Goal: Task Accomplishment & Management: Complete application form

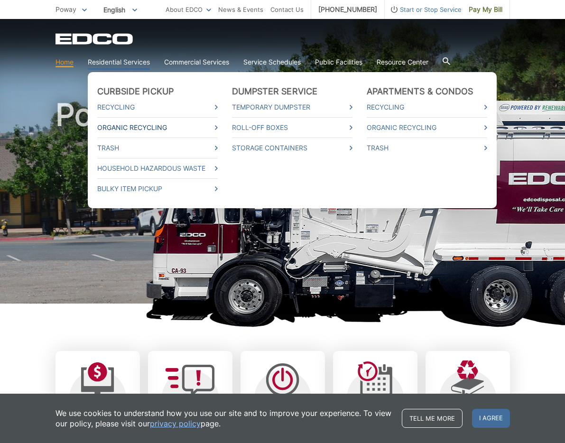
click at [116, 125] on link "Organic Recycling" at bounding box center [157, 127] width 120 height 10
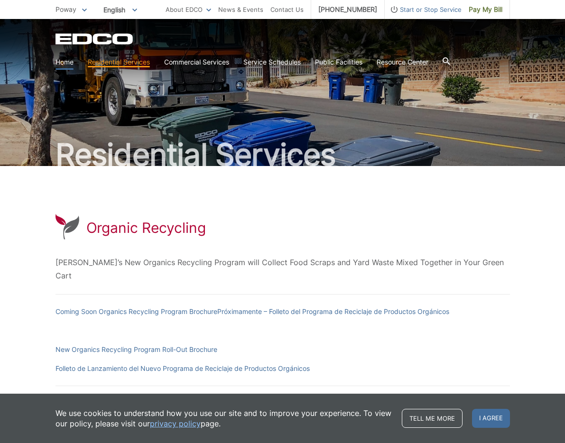
click at [65, 61] on link "Home" at bounding box center [64, 62] width 18 height 10
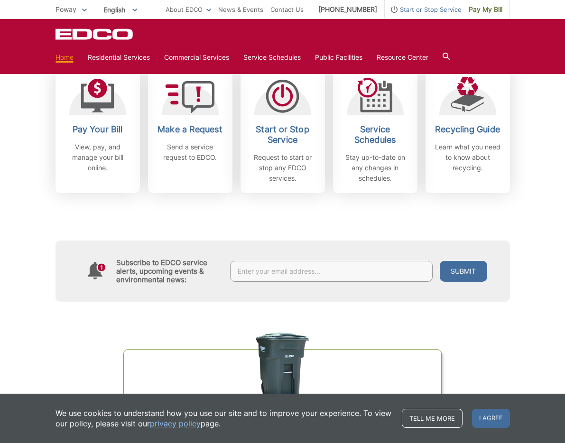
scroll to position [282, 0]
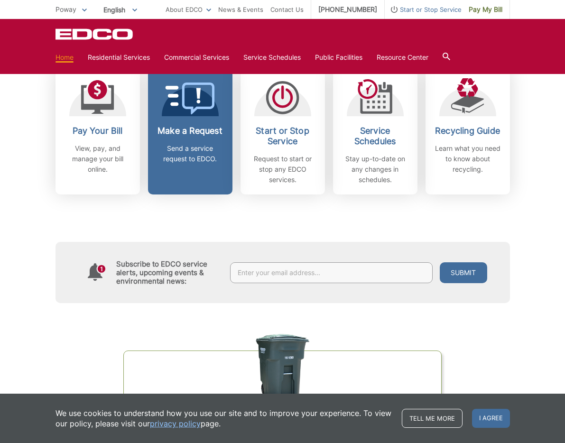
click at [191, 142] on div "Make a Request Send a service request to EDCO." at bounding box center [190, 145] width 70 height 38
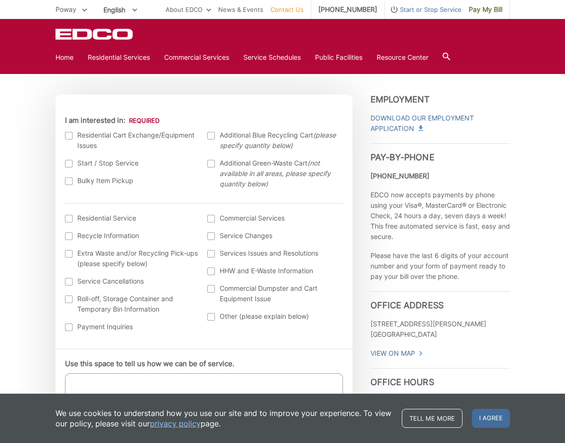
scroll to position [268, 0]
click at [68, 217] on div at bounding box center [69, 218] width 8 height 8
click at [0, 0] on input "I am interested in: (continued) *" at bounding box center [0, 0] width 0 height 0
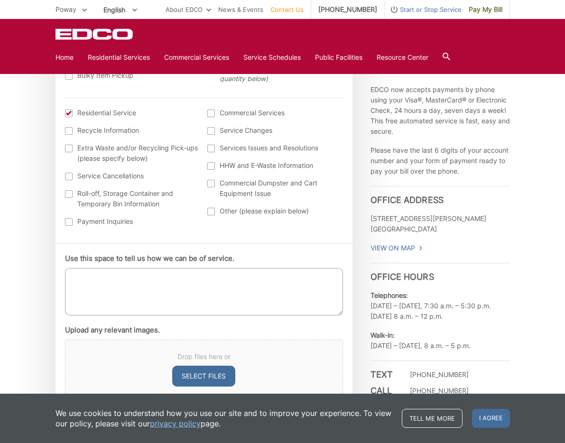
scroll to position [377, 0]
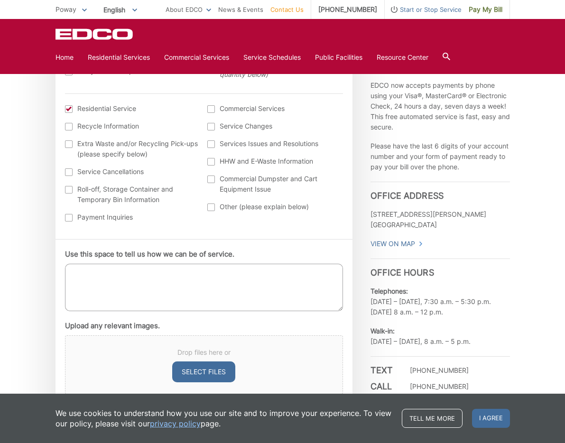
click at [78, 270] on textarea "Use this space to tell us how we can be of service." at bounding box center [204, 287] width 278 height 47
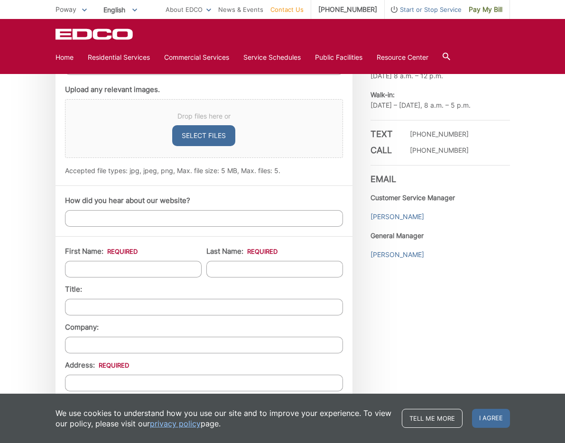
scroll to position [614, 0]
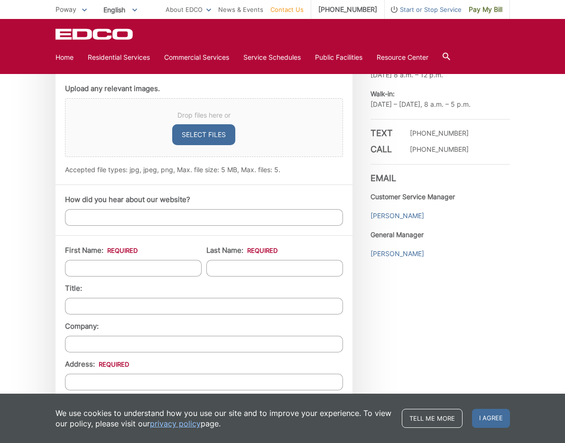
type textarea "My green waste cans were emptied this week. Normal pick-up is Monday. Trash and…"
click at [83, 264] on input "First Name: *" at bounding box center [133, 268] width 137 height 17
type input "Mike"
type input "Johnson"
type input "12211 Old Stone Rd"
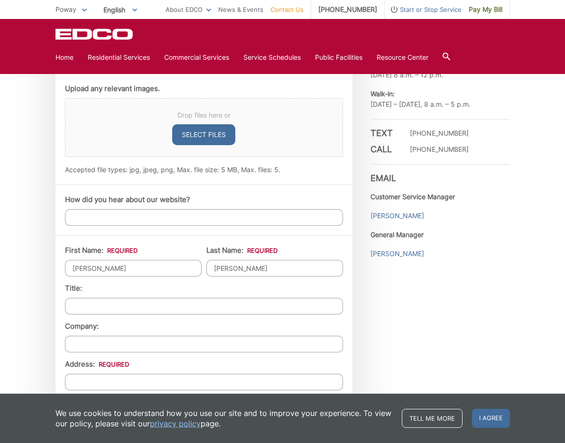
type input "Poway"
type input "92064-6119"
type input "8586880152"
type input "mikejohnson99994@gmail.com"
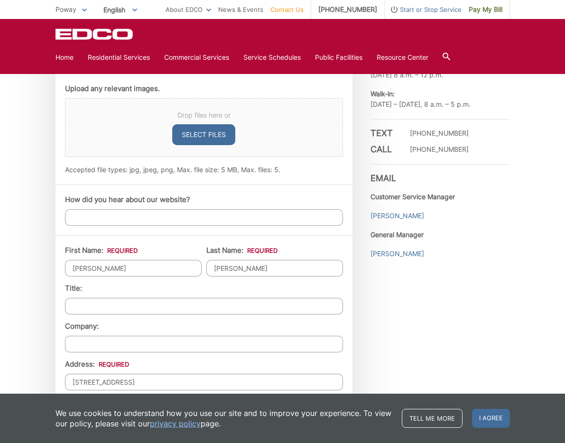
type input "(858) 688-0152"
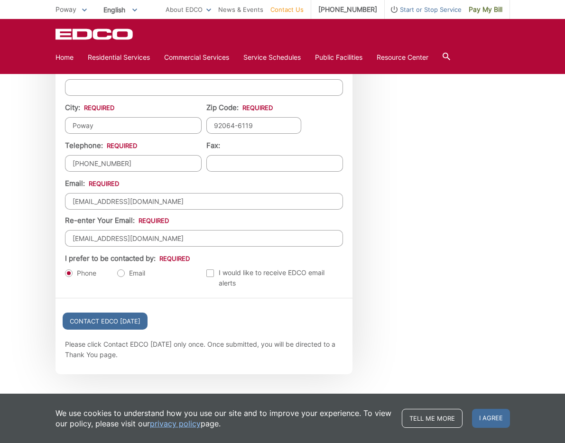
scroll to position [948, 0]
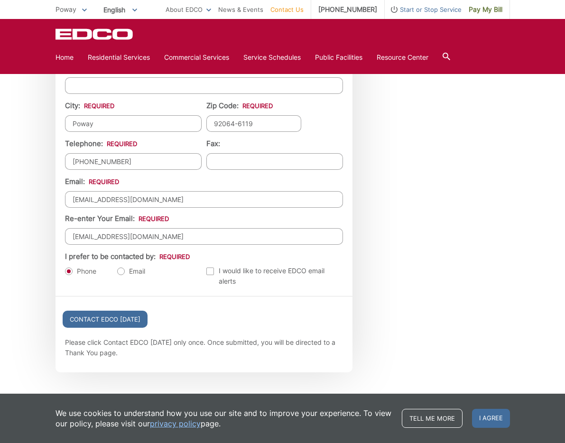
click at [119, 269] on label "Email" at bounding box center [131, 270] width 28 height 9
radio input "true"
click at [112, 313] on input "Contact EDCO Today" at bounding box center [105, 318] width 85 height 17
